Goal: Task Accomplishment & Management: Use online tool/utility

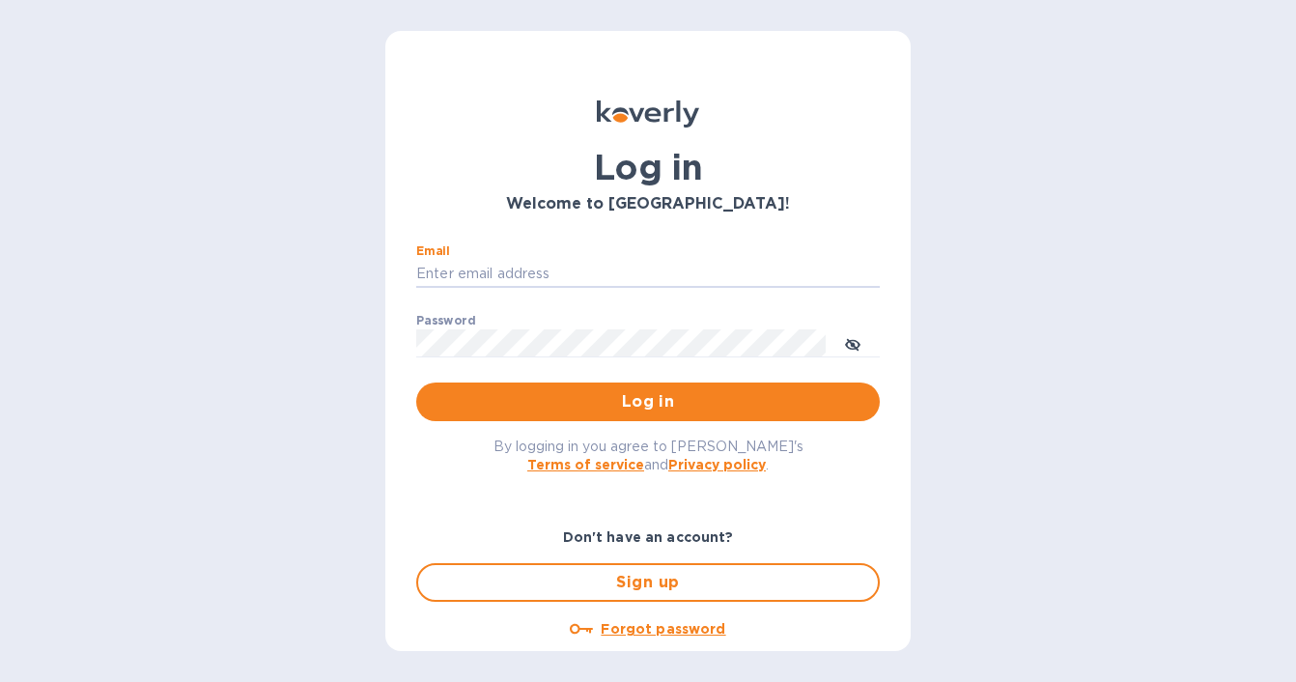
type input "nmehta@melaartisans.com"
click at [644, 401] on button "Log in" at bounding box center [648, 401] width 464 height 39
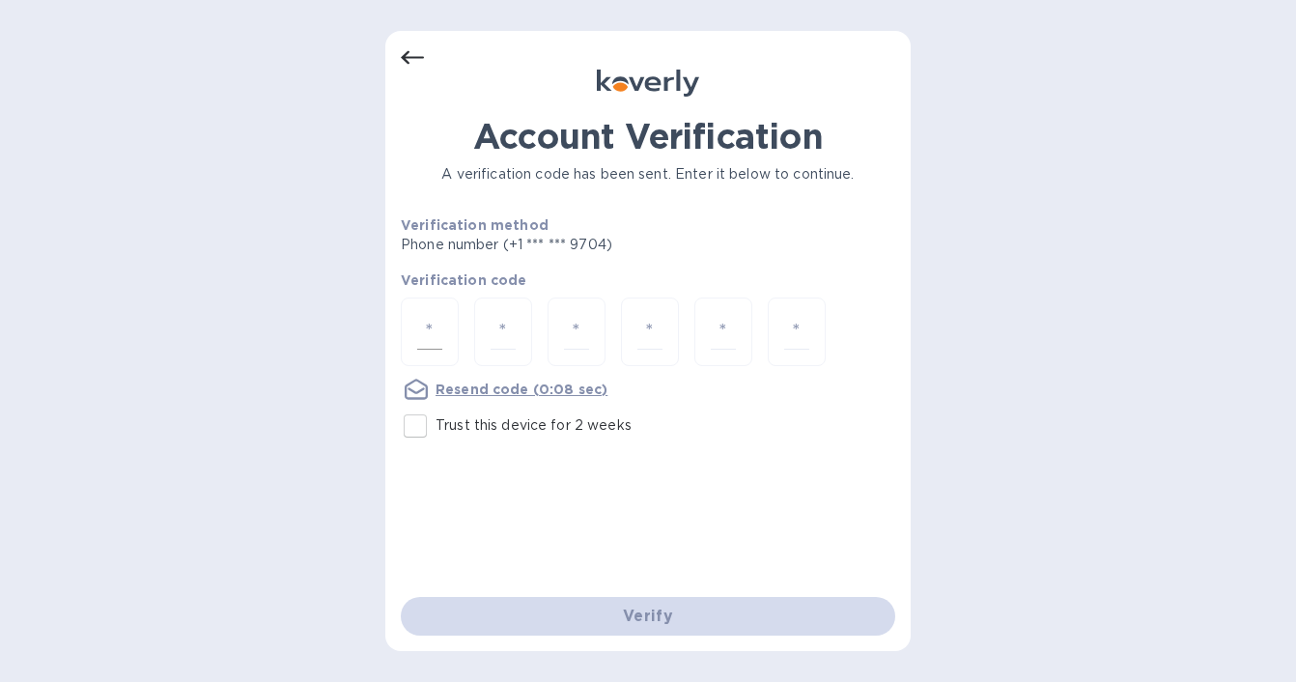
click at [422, 329] on input "number" at bounding box center [429, 332] width 25 height 36
type input "8"
type input "3"
type input "8"
type input "3"
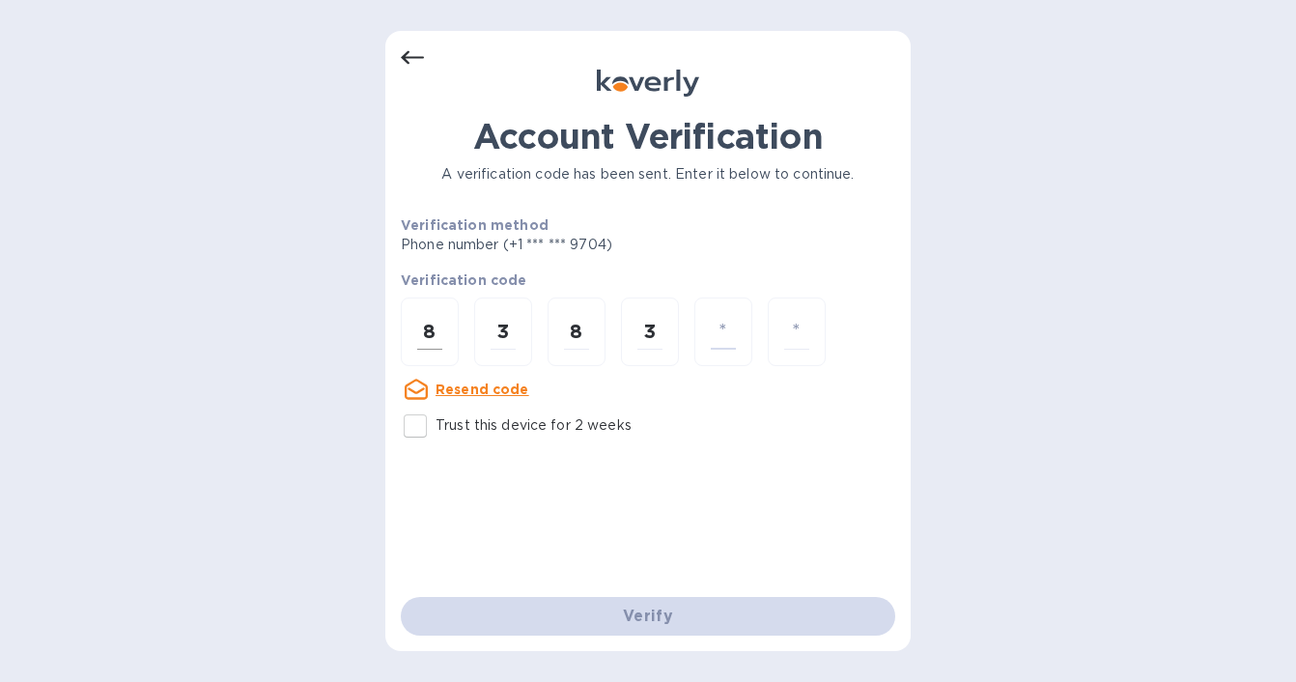
type input "6"
type input "3"
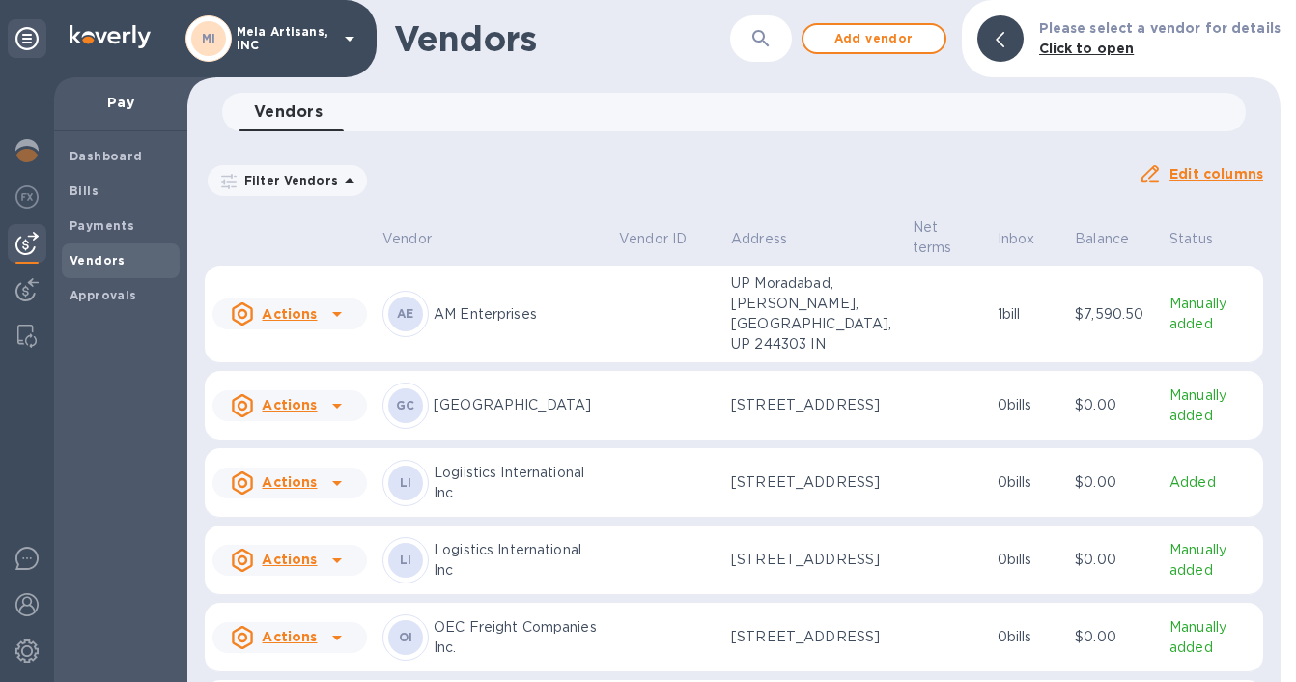
click at [26, 237] on img at bounding box center [26, 243] width 23 height 23
click at [128, 155] on b "Dashboard" at bounding box center [106, 156] width 73 height 14
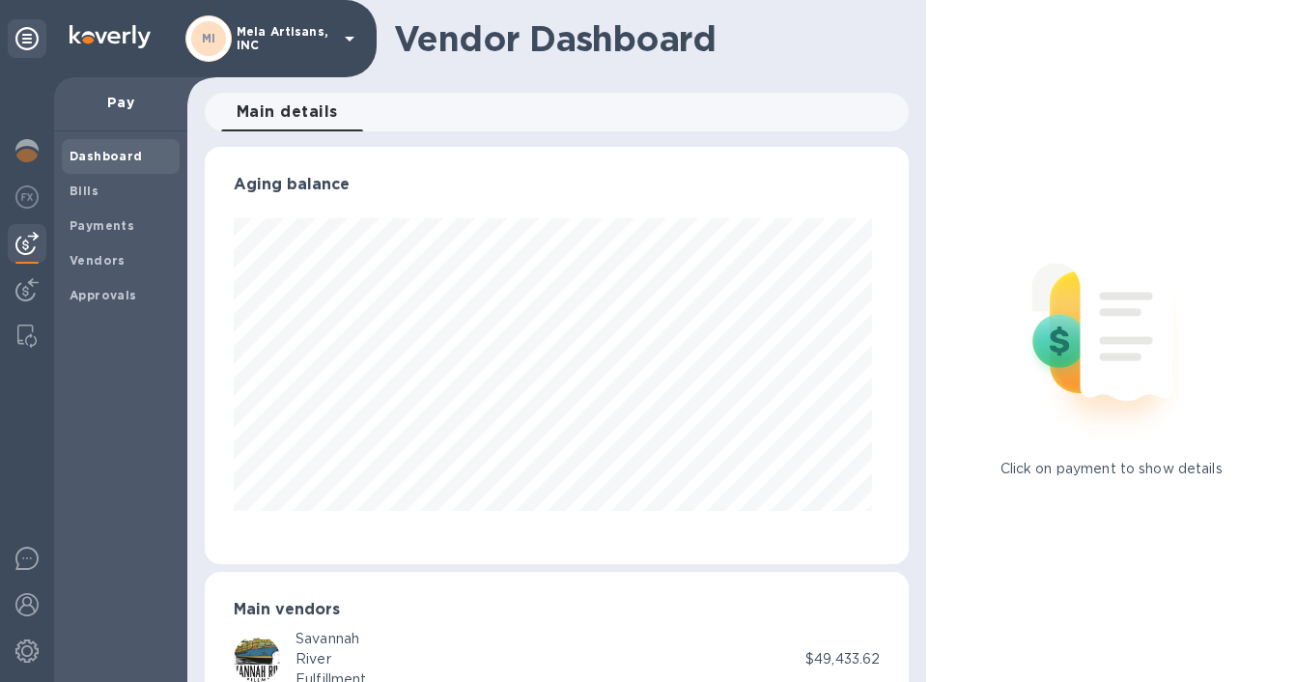
click at [344, 40] on icon at bounding box center [349, 38] width 23 height 23
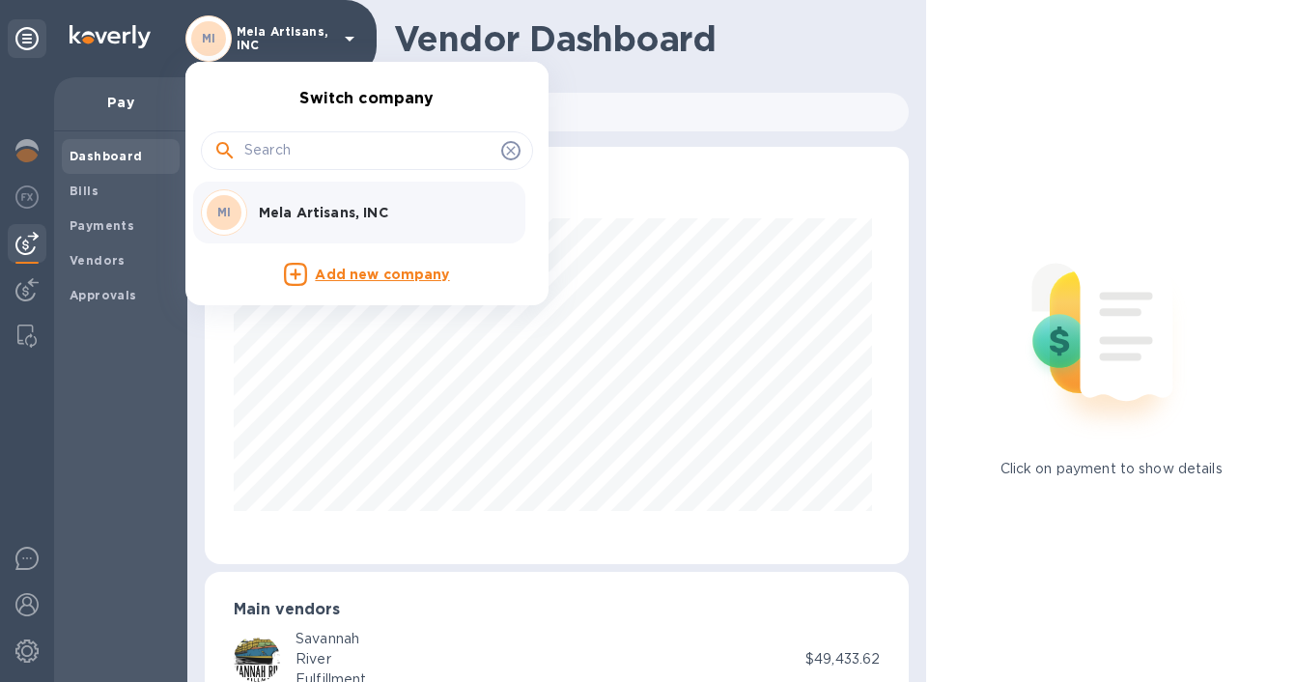
click at [344, 40] on div at bounding box center [648, 341] width 1296 height 682
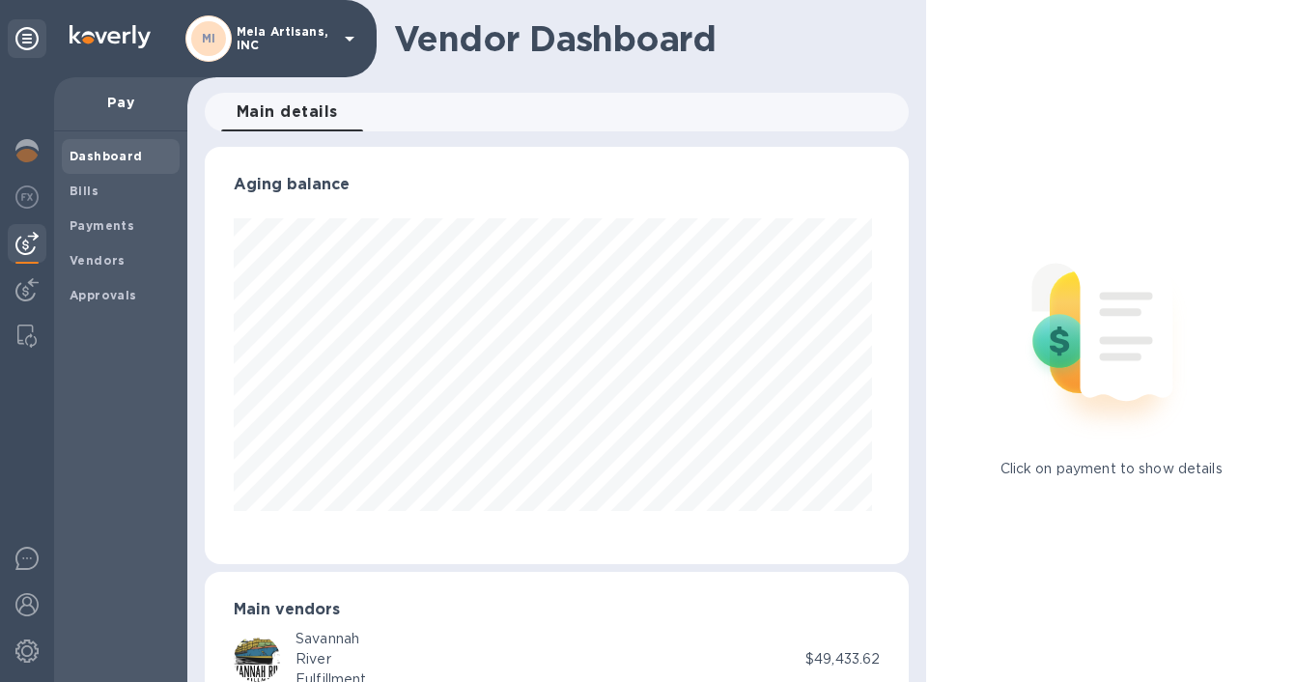
click at [121, 110] on p "Pay" at bounding box center [121, 102] width 102 height 19
click at [102, 194] on span "Bills" at bounding box center [121, 191] width 102 height 19
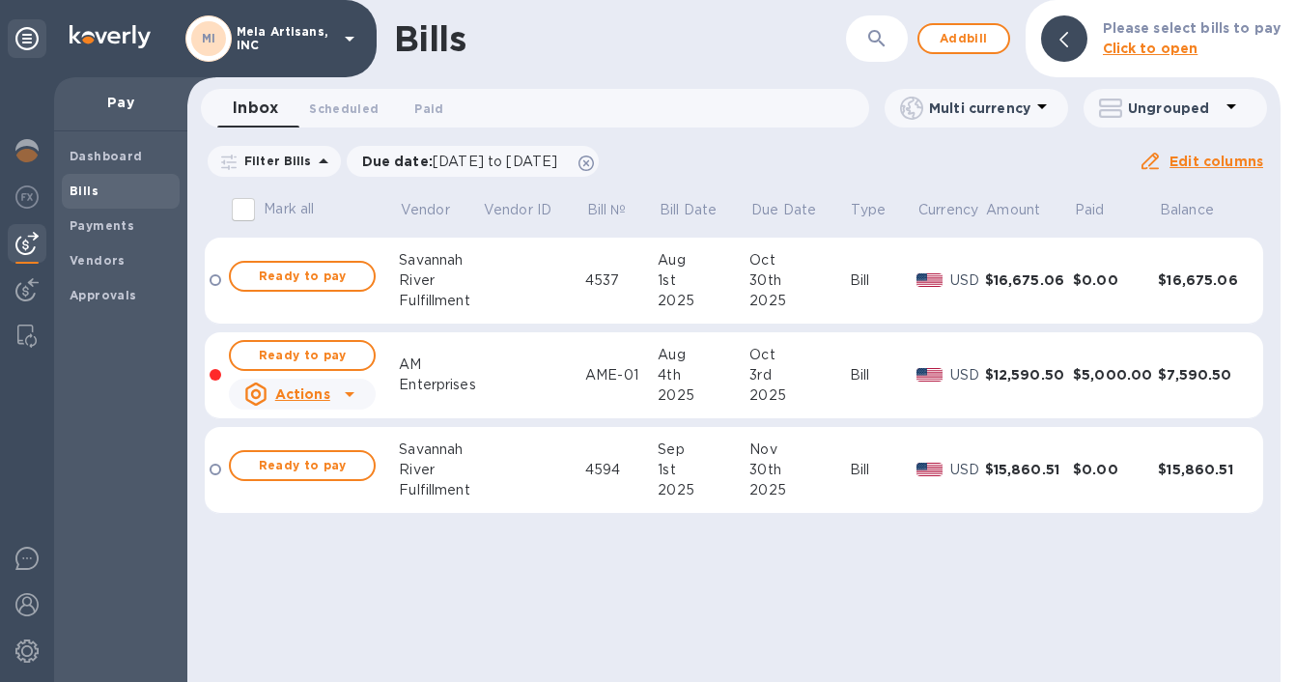
click at [1144, 46] on b "Click to open" at bounding box center [1151, 48] width 96 height 15
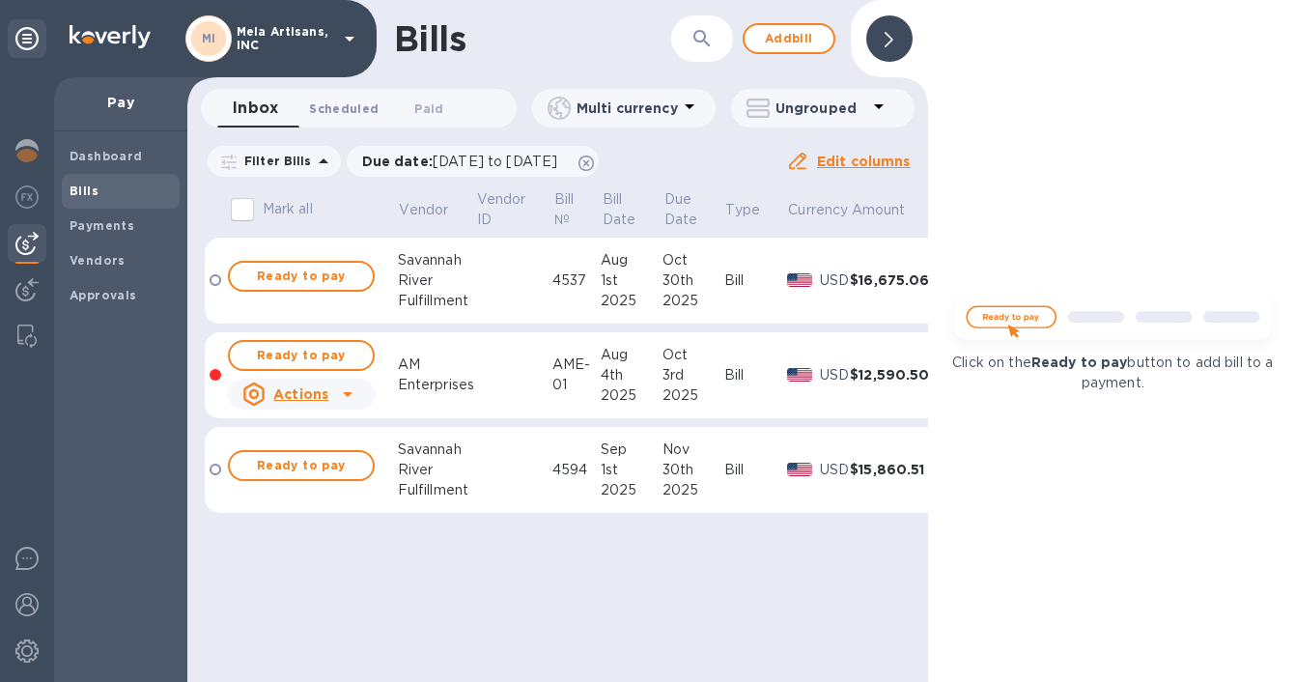
click at [373, 107] on span "Scheduled 0" at bounding box center [344, 109] width 70 height 20
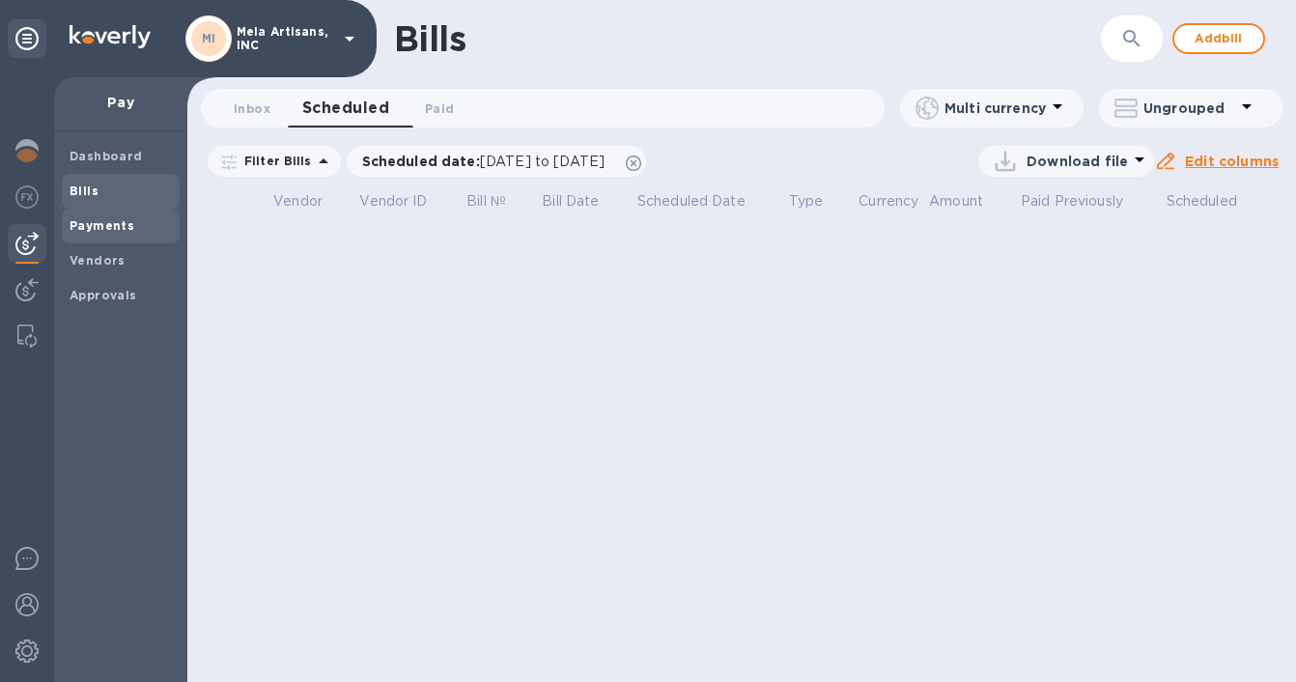
click at [135, 223] on span "Payments" at bounding box center [121, 225] width 102 height 19
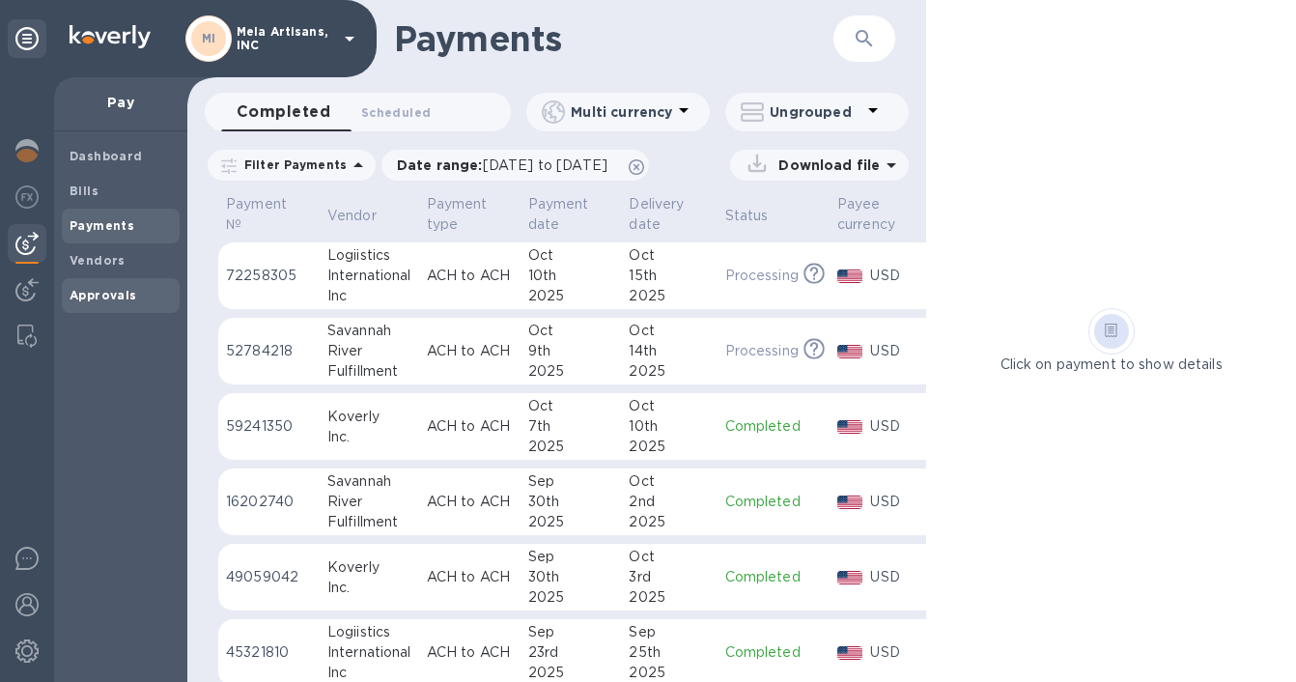
click at [118, 290] on b "Approvals" at bounding box center [104, 295] width 68 height 14
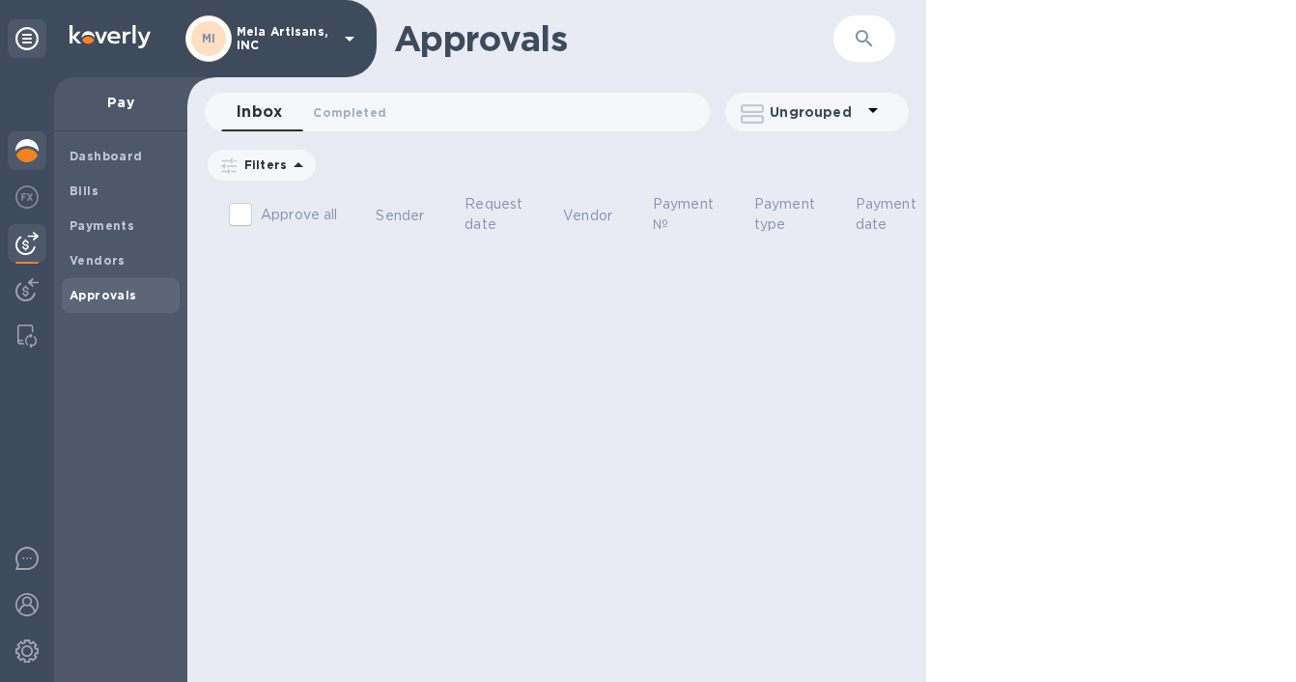
click at [34, 156] on img at bounding box center [26, 150] width 23 height 23
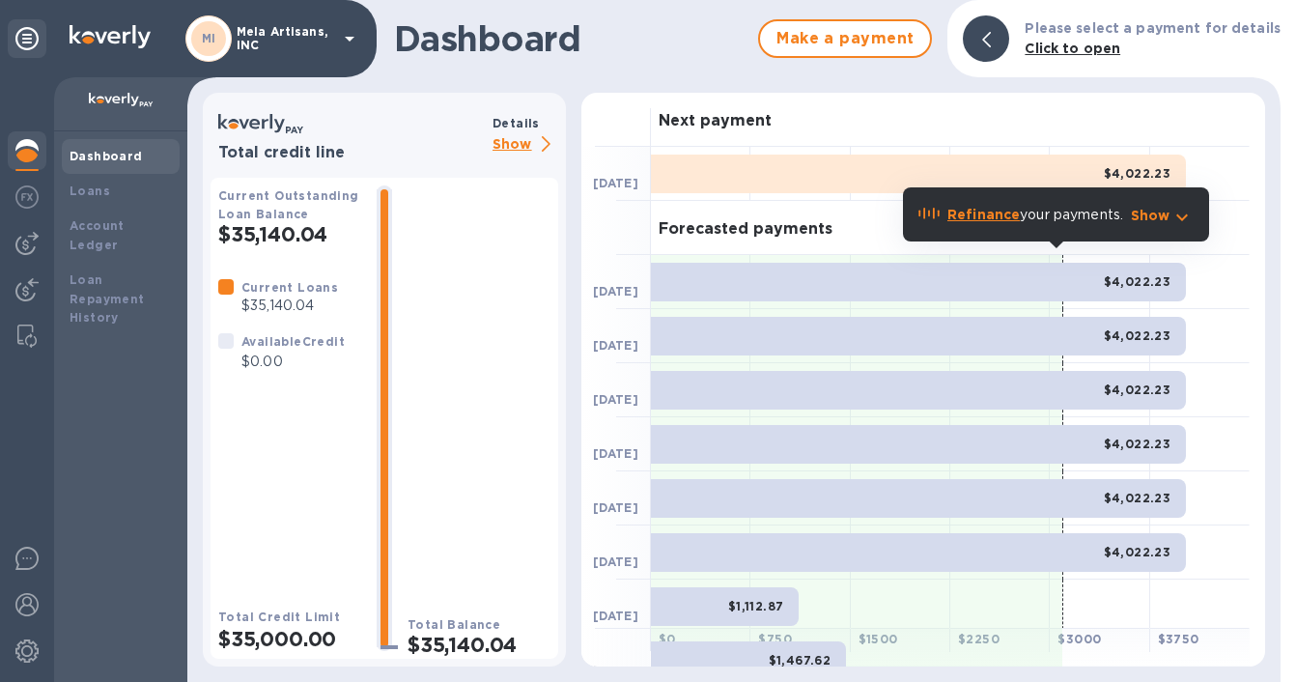
click at [513, 145] on p "Show" at bounding box center [526, 145] width 66 height 24
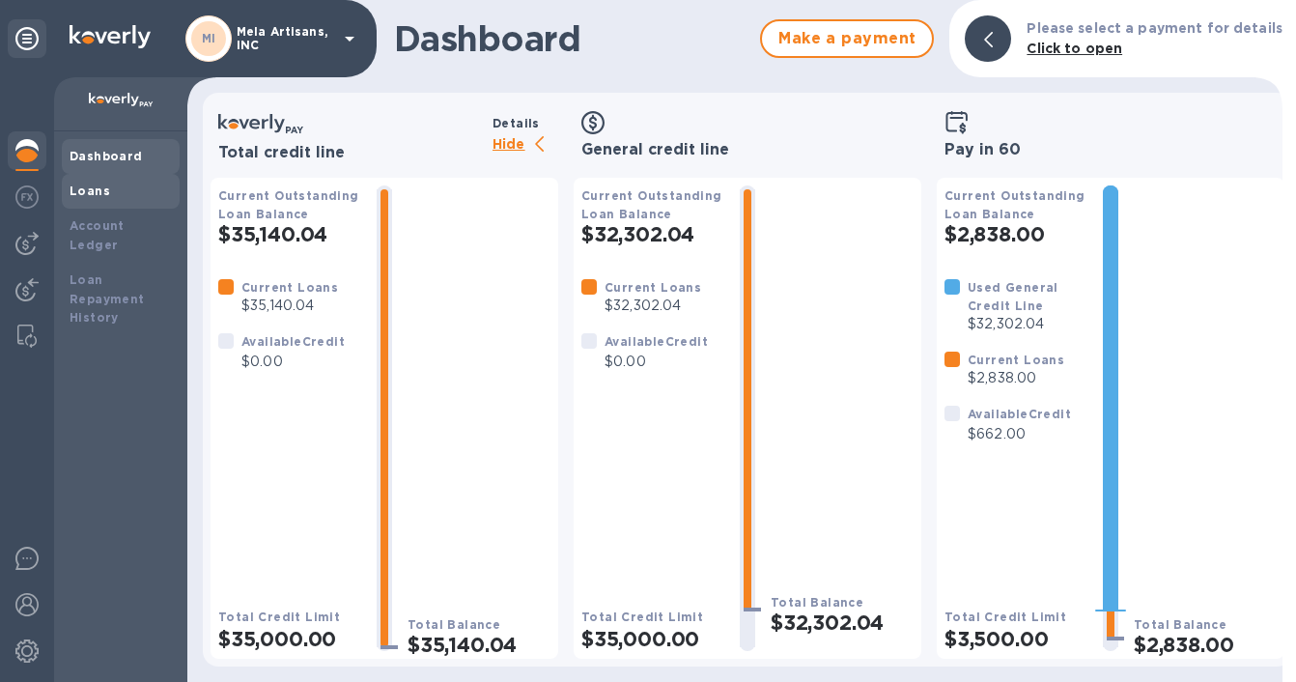
click at [110, 193] on div "Loans" at bounding box center [121, 191] width 102 height 19
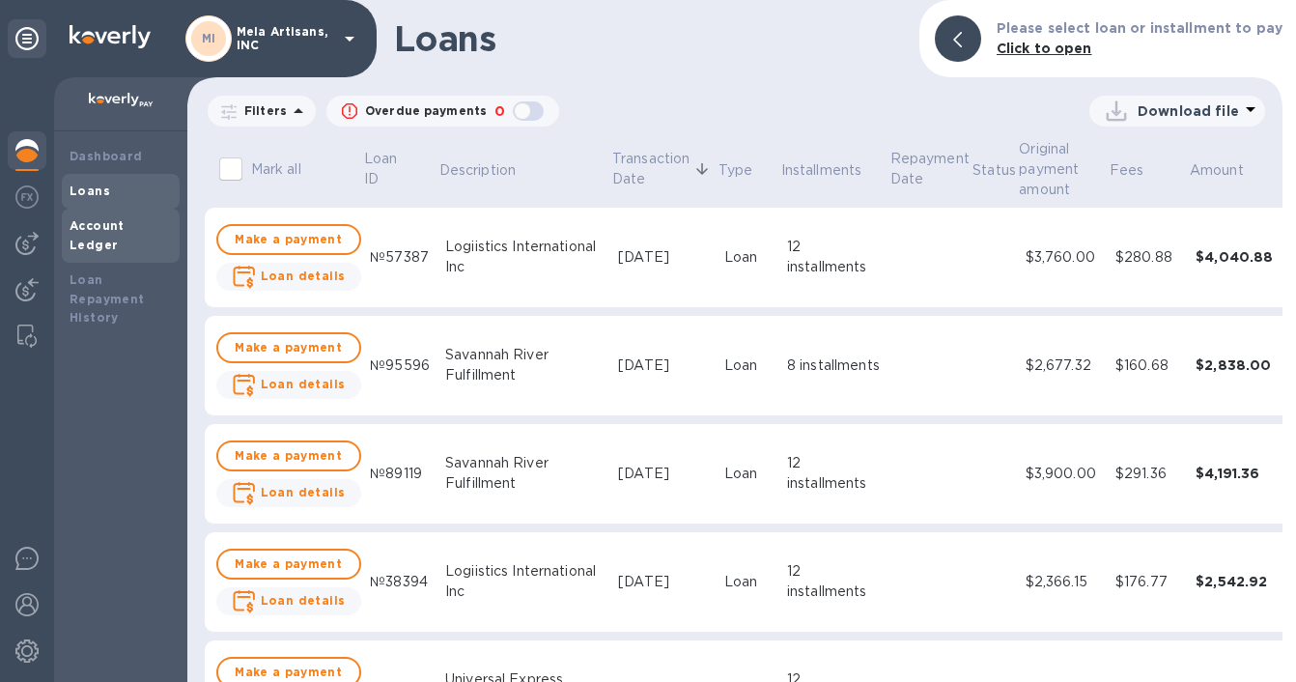
click at [116, 225] on b "Account Ledger" at bounding box center [97, 235] width 55 height 34
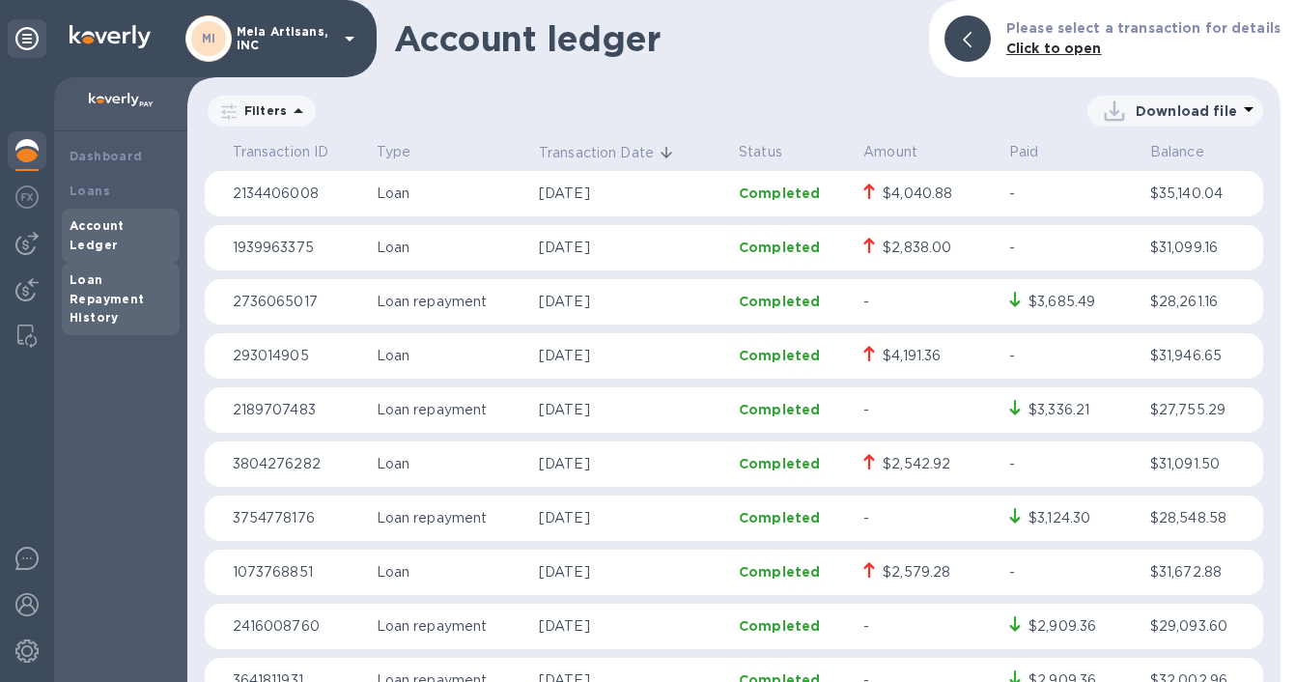
click at [100, 270] on div "Loan Repayment History" at bounding box center [121, 299] width 102 height 58
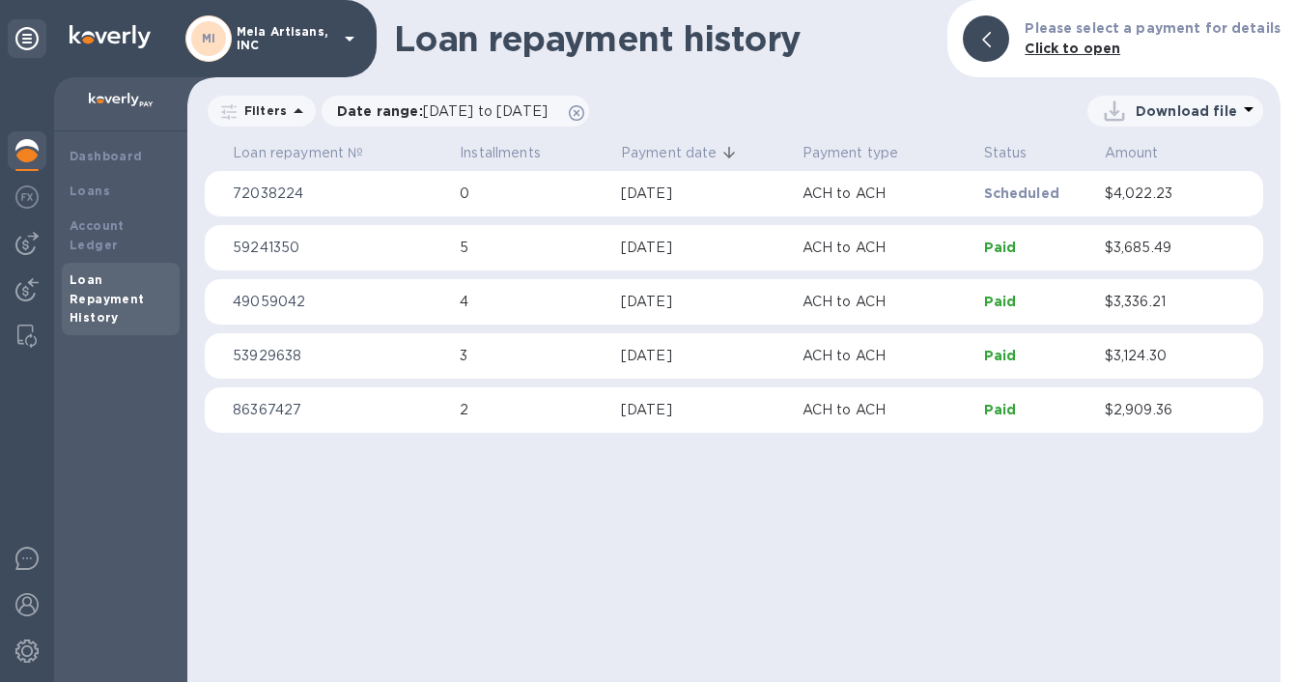
click at [145, 107] on img at bounding box center [121, 100] width 65 height 15
click at [34, 251] on img at bounding box center [26, 243] width 23 height 23
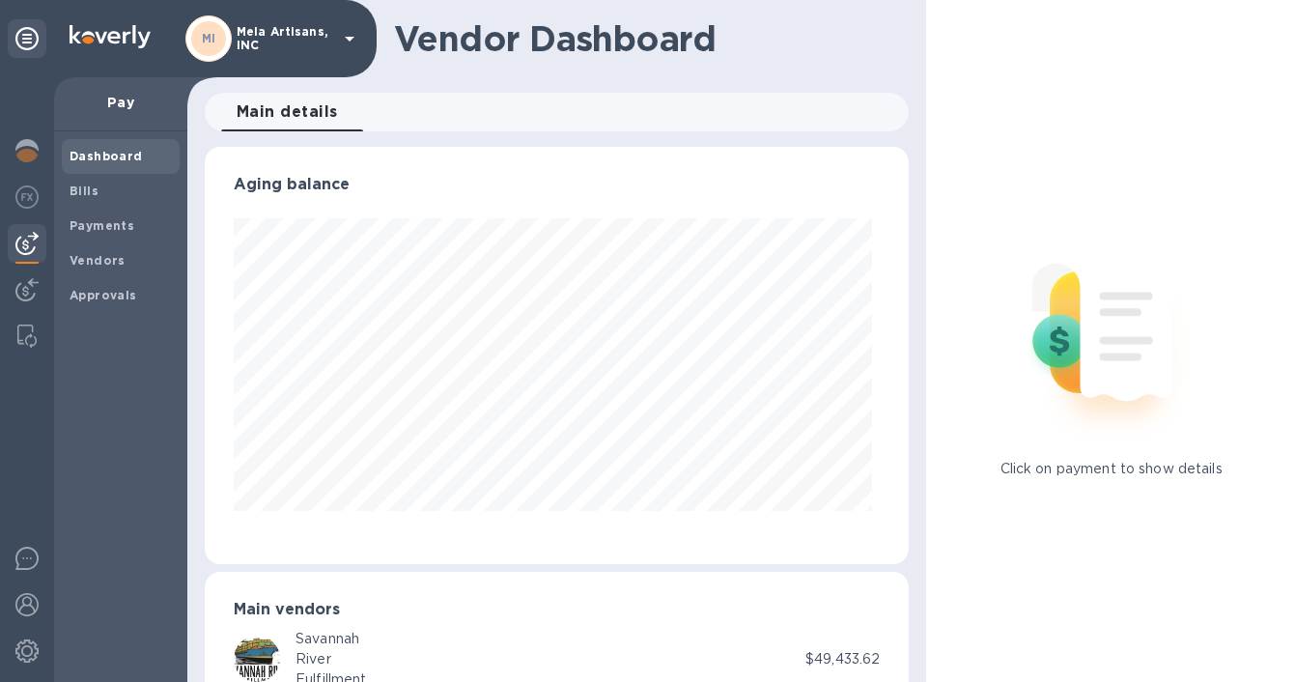
scroll to position [417, 697]
click at [30, 153] on img at bounding box center [26, 150] width 23 height 23
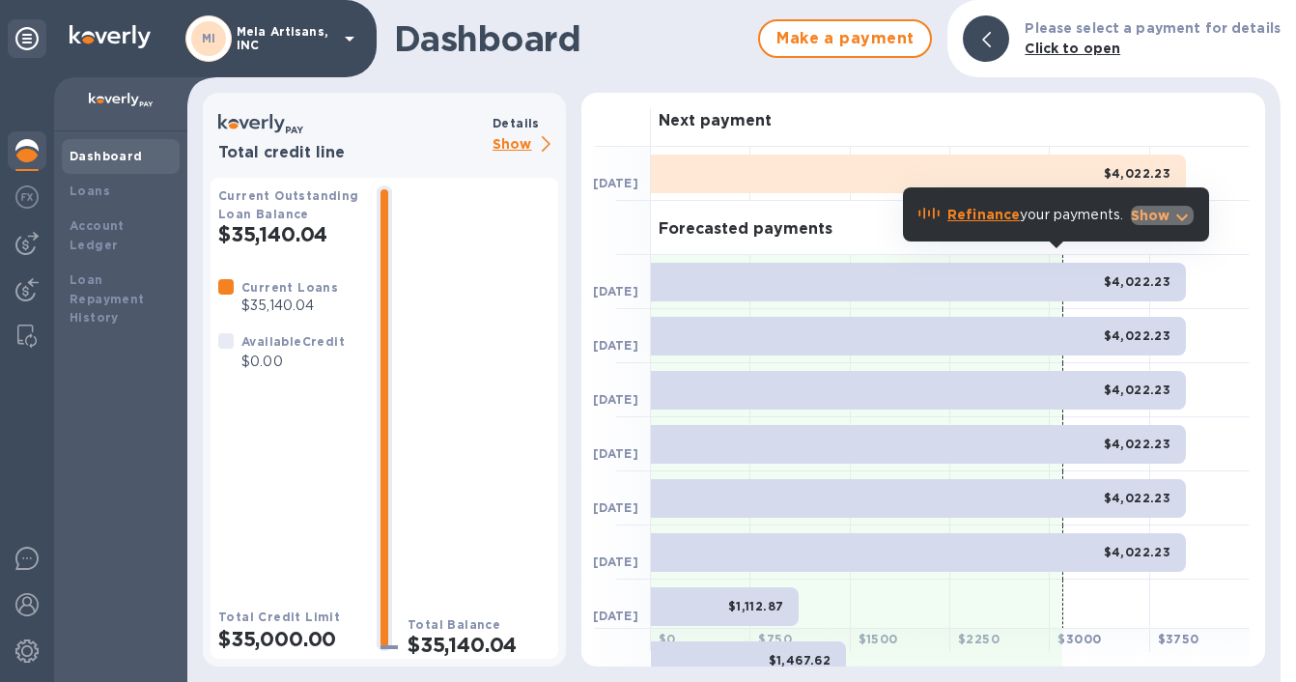
click at [1153, 220] on p "Show" at bounding box center [1151, 215] width 40 height 19
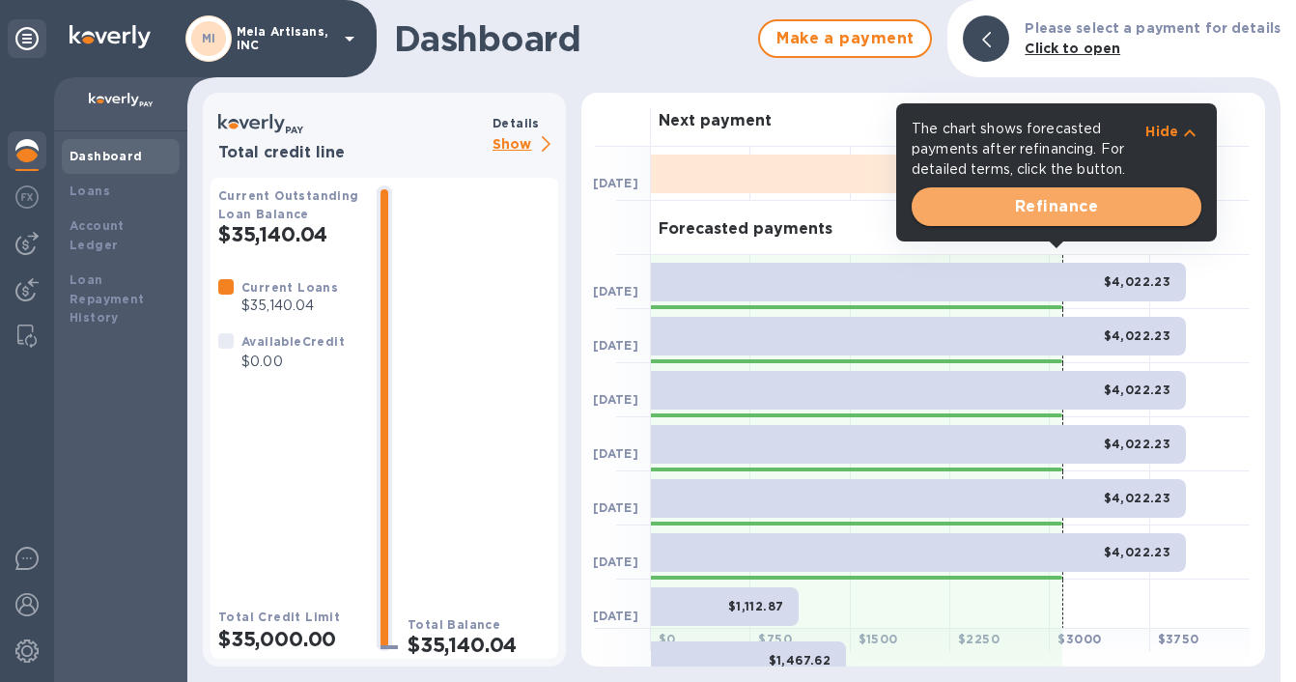
click at [1077, 205] on span "Refinance" at bounding box center [1056, 206] width 259 height 23
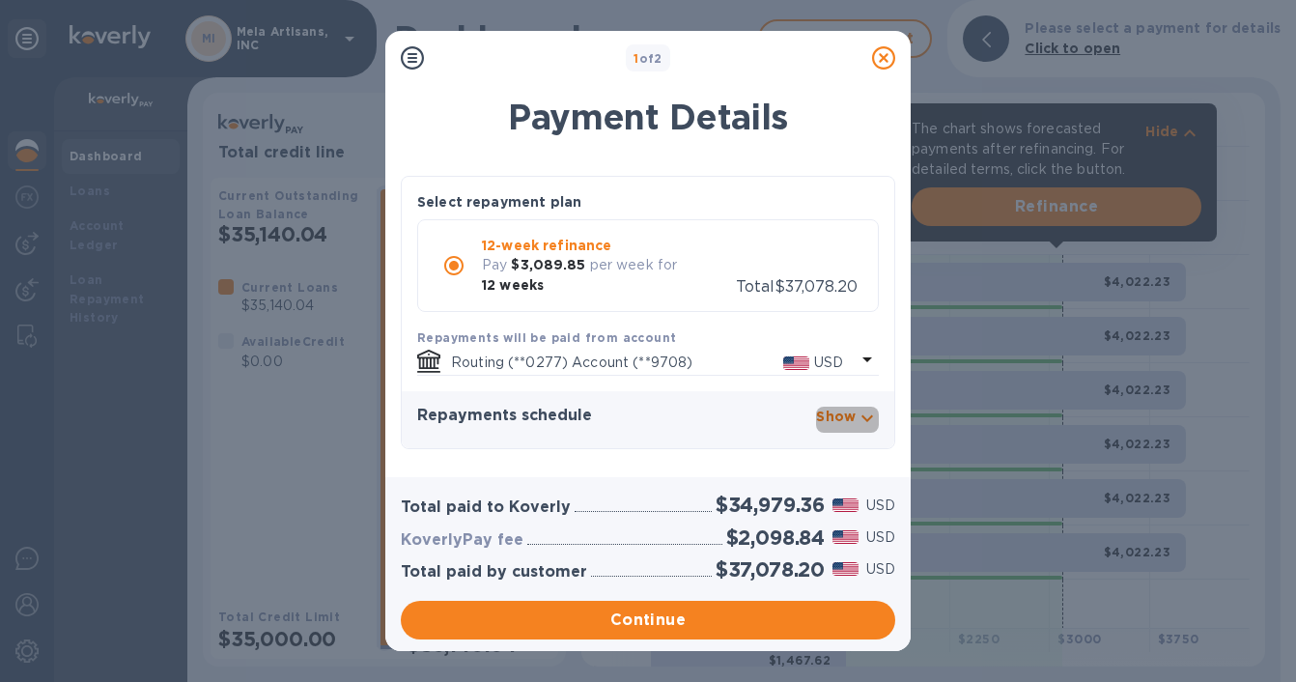
click at [851, 416] on p "Show" at bounding box center [836, 416] width 40 height 19
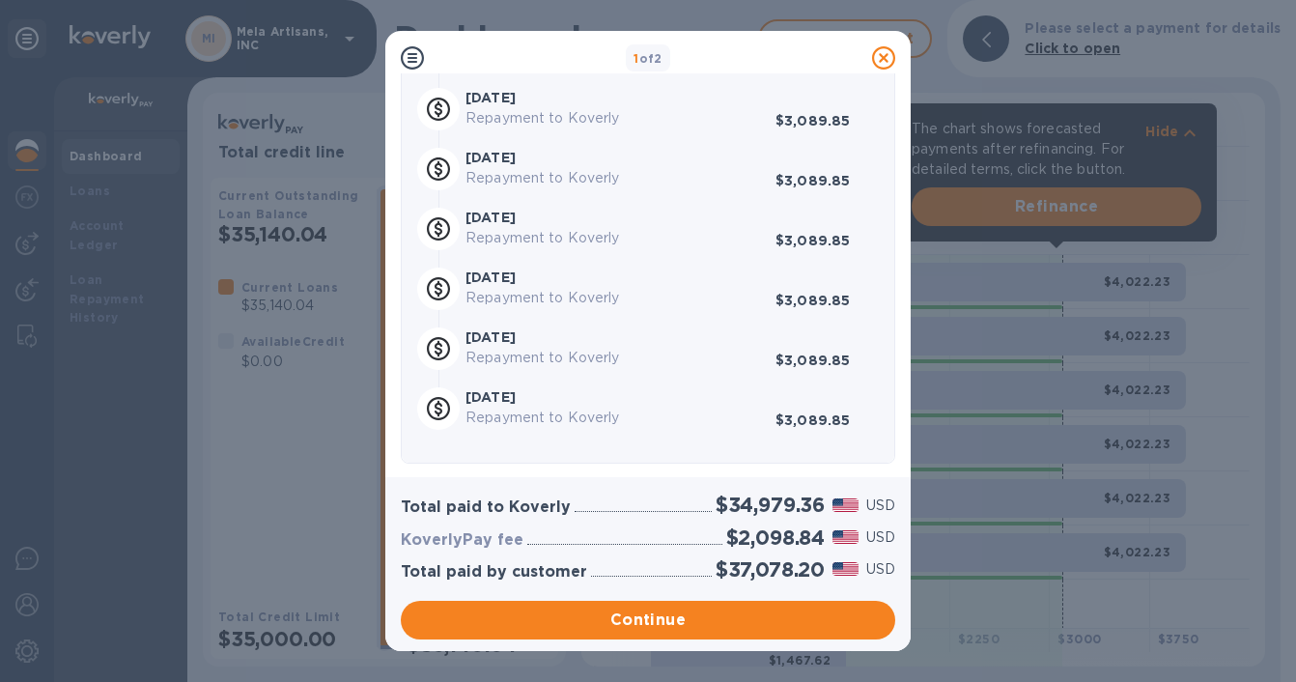
scroll to position [778, 0]
click at [1239, 373] on div "1 of 2 Payment Details Select repayment plan 12-week refinance Pay $3,089.85 pe…" at bounding box center [648, 341] width 1296 height 682
click at [655, 65] on b "1 of 2" at bounding box center [648, 58] width 29 height 14
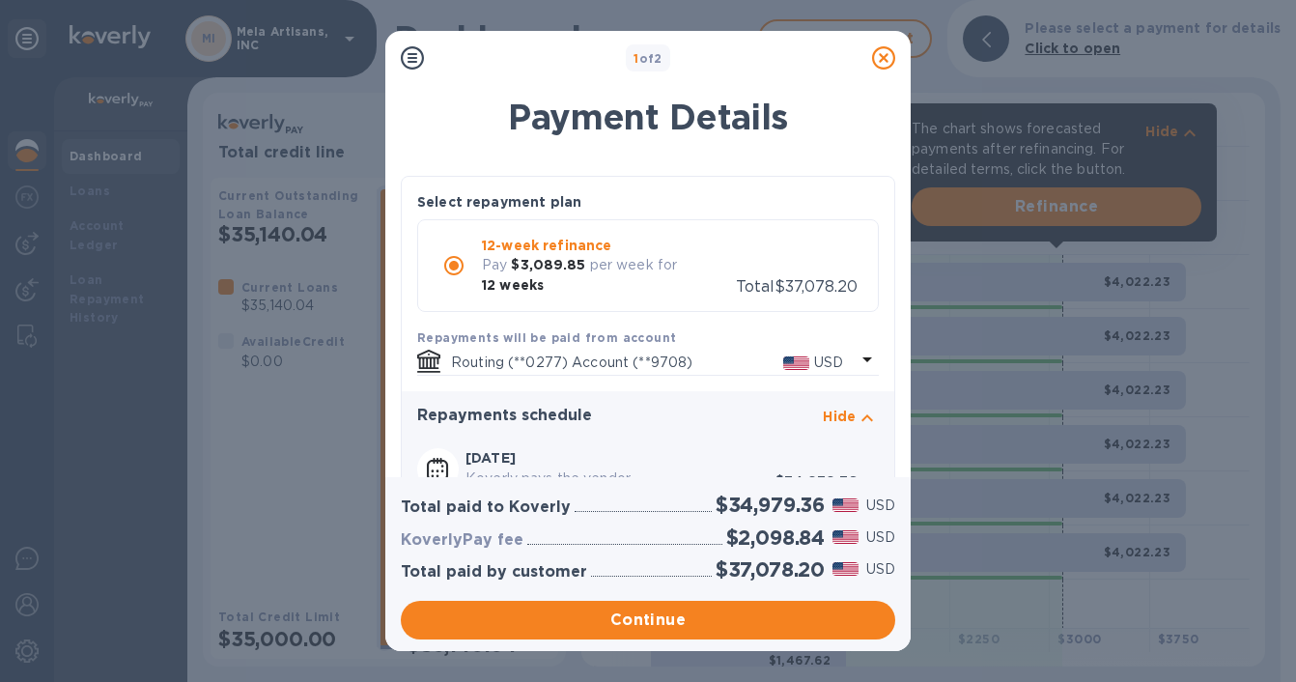
scroll to position [0, 0]
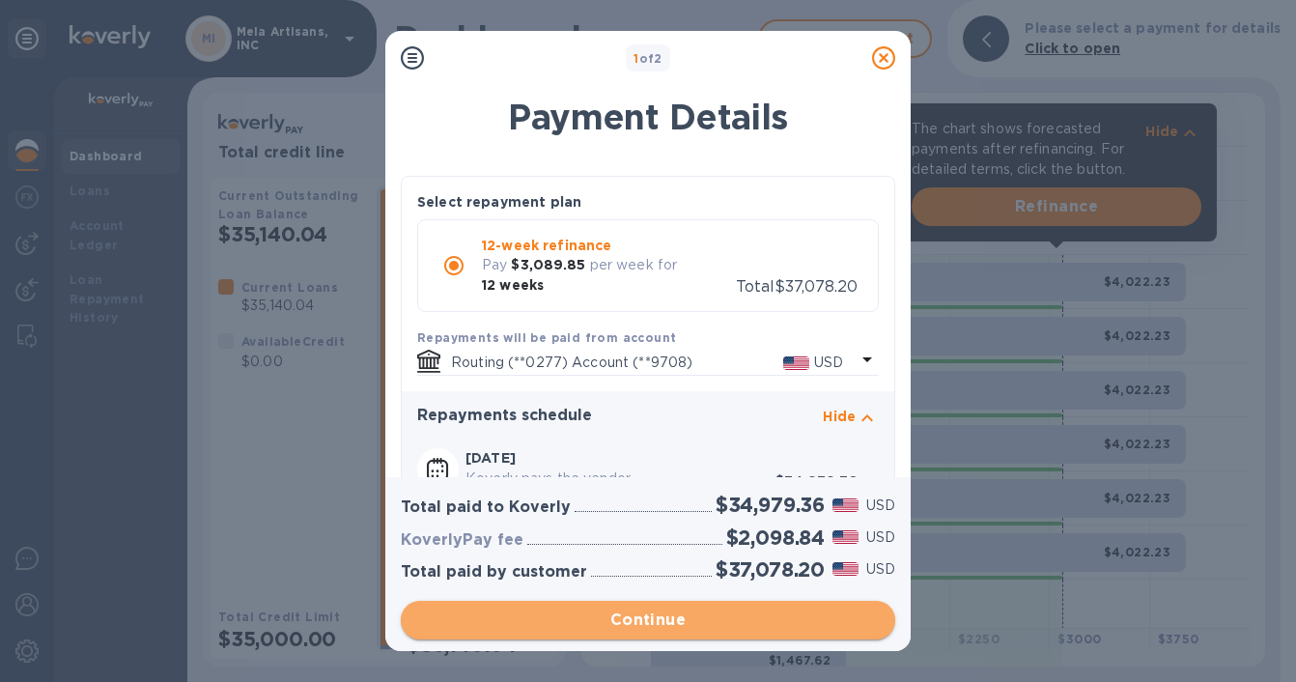
click at [648, 624] on span "Continue" at bounding box center [648, 619] width 464 height 23
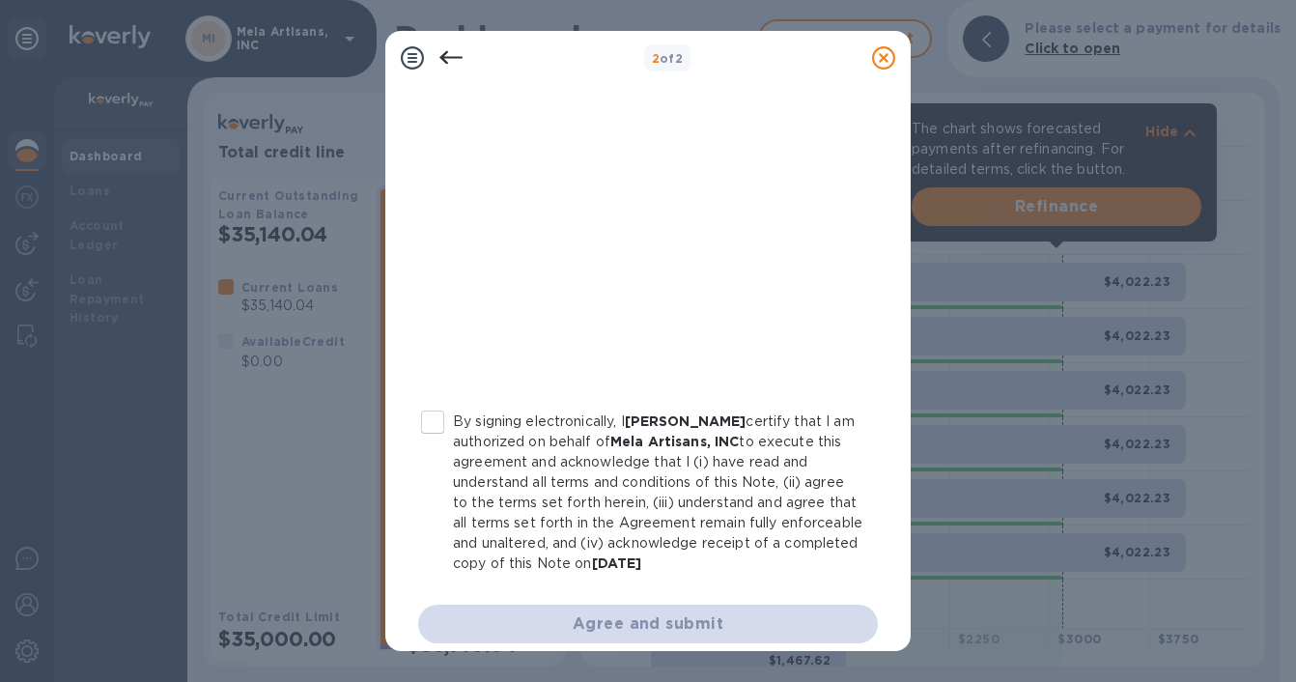
scroll to position [373, 0]
click at [430, 421] on input "By signing electronically, I [PERSON_NAME] certify that I am authorized on beha…" at bounding box center [432, 422] width 41 height 41
checkbox input "true"
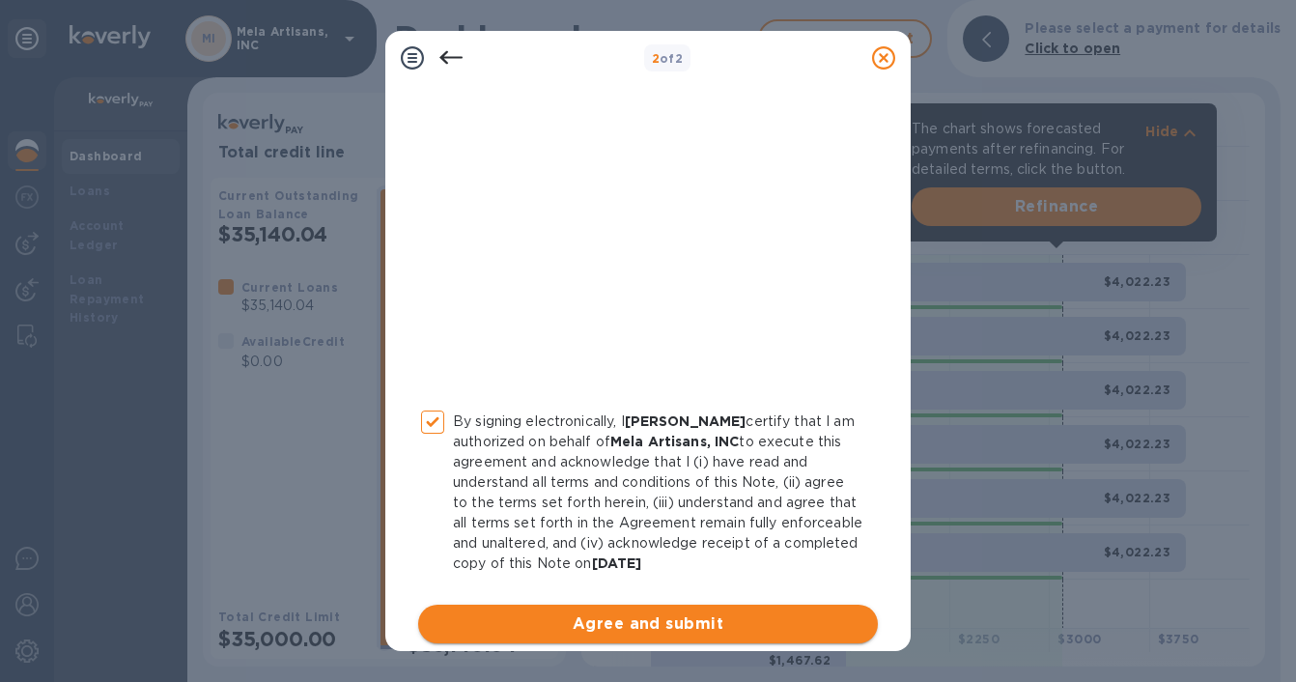
click at [631, 627] on span "Agree and submit" at bounding box center [648, 623] width 429 height 23
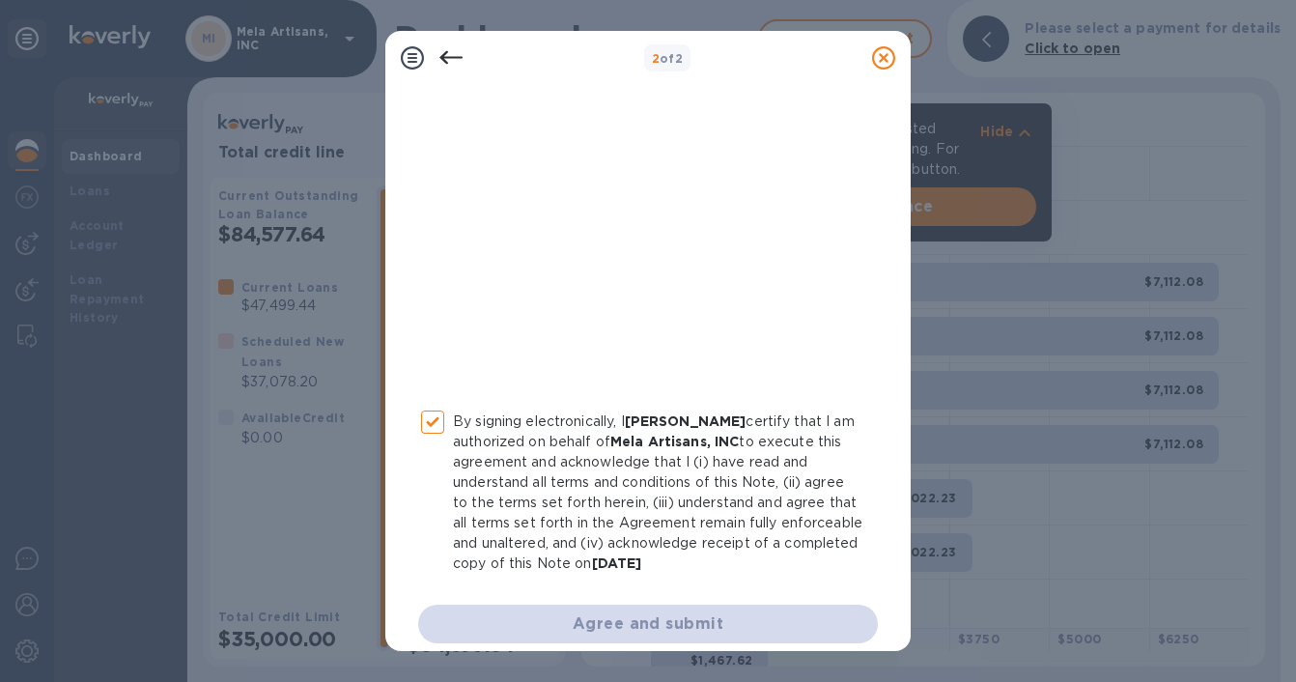
click at [885, 57] on icon at bounding box center [883, 57] width 23 height 23
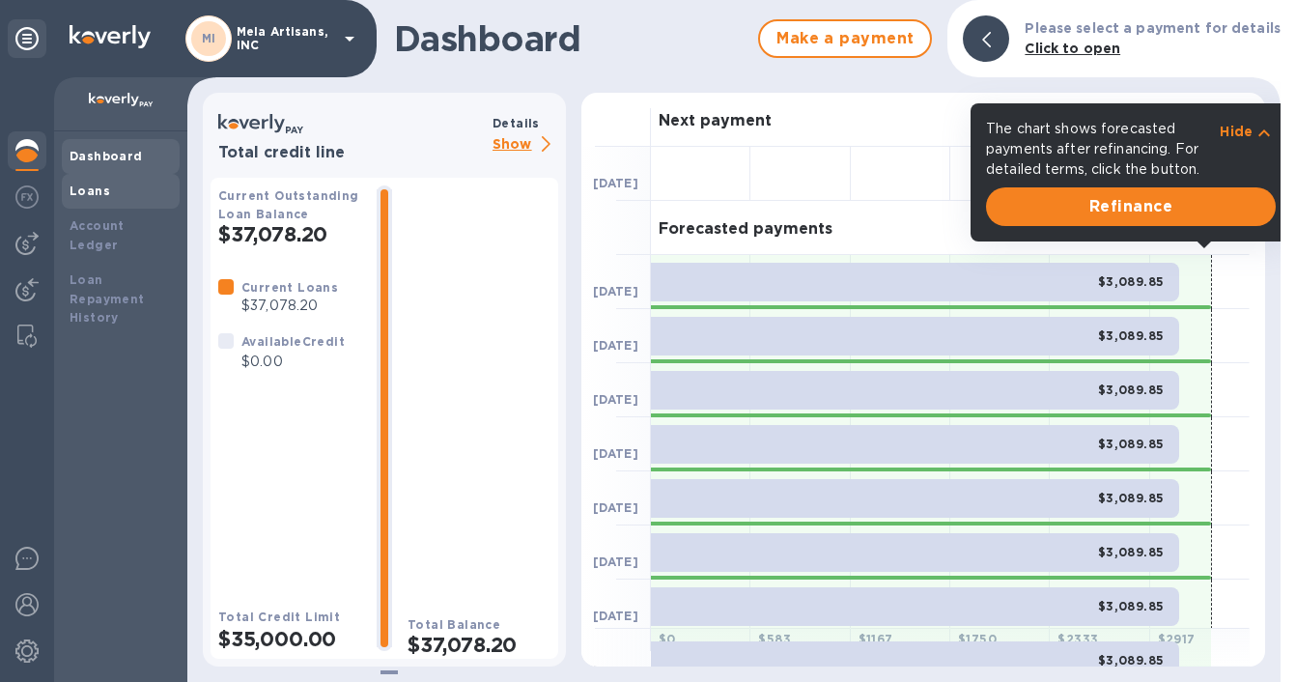
click at [105, 195] on b "Loans" at bounding box center [90, 191] width 41 height 14
